Goal: Navigation & Orientation: Find specific page/section

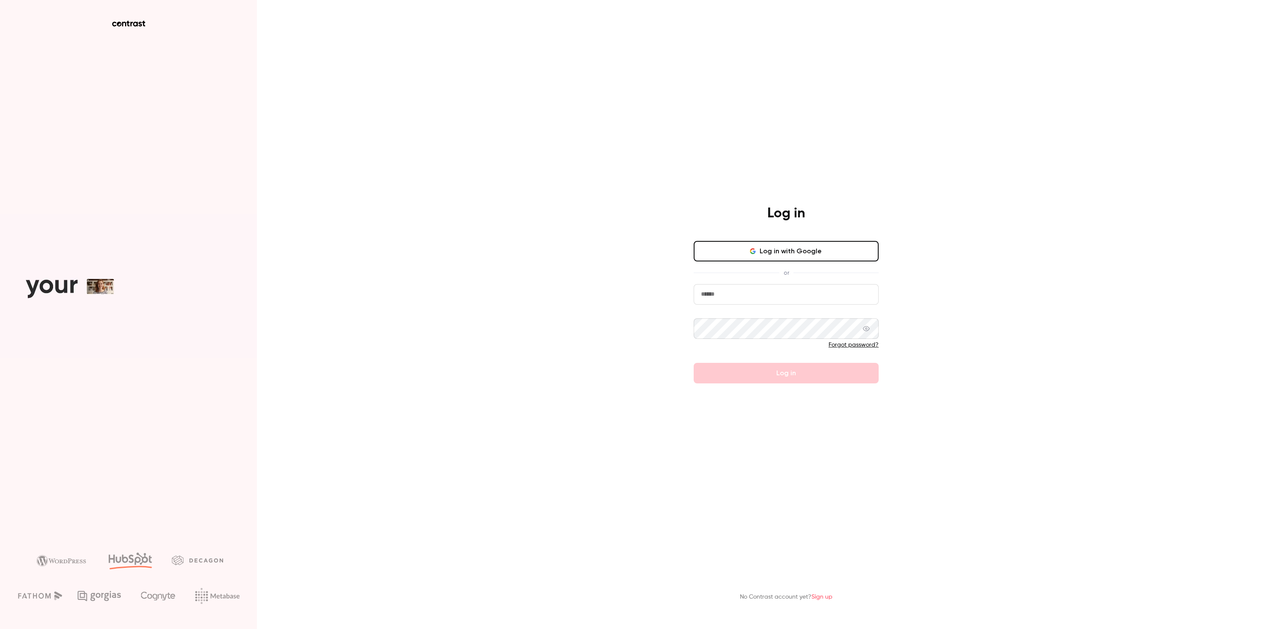
click at [762, 244] on button "Log in with Google" at bounding box center [786, 251] width 185 height 21
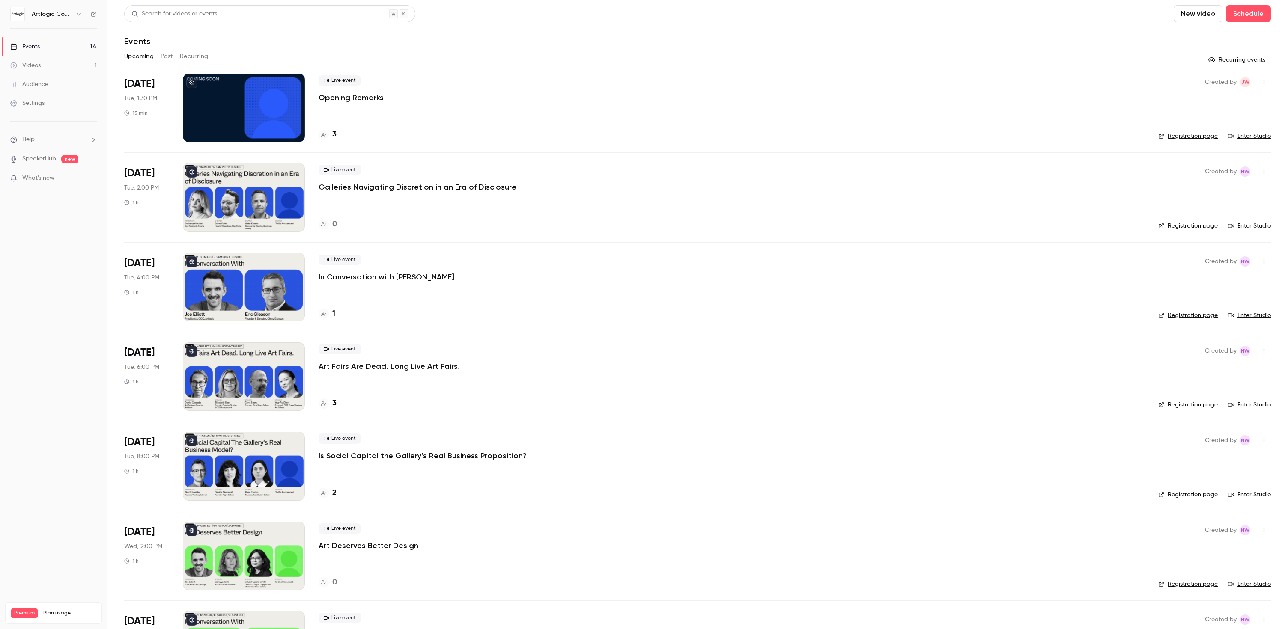
click at [1219, 59] on button "Recurring events" at bounding box center [1238, 60] width 66 height 14
click at [66, 18] on div "Artlogic Connect 2025" at bounding box center [58, 14] width 52 height 10
click at [95, 14] on icon at bounding box center [94, 14] width 6 height 6
